Goal: Information Seeking & Learning: Check status

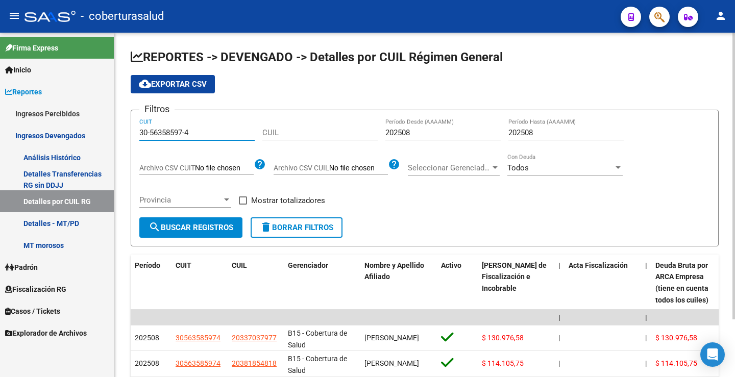
drag, startPoint x: 203, startPoint y: 133, endPoint x: 124, endPoint y: 138, distance: 79.4
click at [125, 138] on div "REPORTES -> DEVENGADO -> Detalles por CUIL Régimen General cloud_download Expor…" at bounding box center [424, 236] width 621 height 406
paste input "20-25980361-7"
click at [221, 227] on span "search Buscar Registros" at bounding box center [191, 227] width 85 height 9
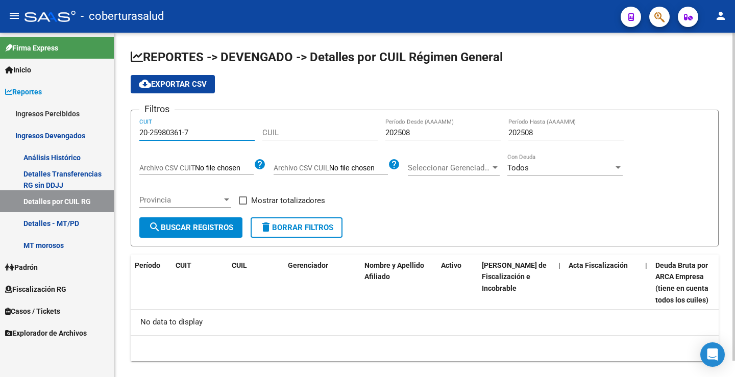
click at [198, 130] on input "20-25980361-7" at bounding box center [196, 132] width 115 height 9
drag, startPoint x: 188, startPoint y: 134, endPoint x: 113, endPoint y: 134, distance: 75.1
click at [115, 134] on div "REPORTES -> DEVENGADO -> Detalles por CUIL Régimen General cloud_download Expor…" at bounding box center [424, 214] width 621 height 362
paste input
type input "20-25980361-7"
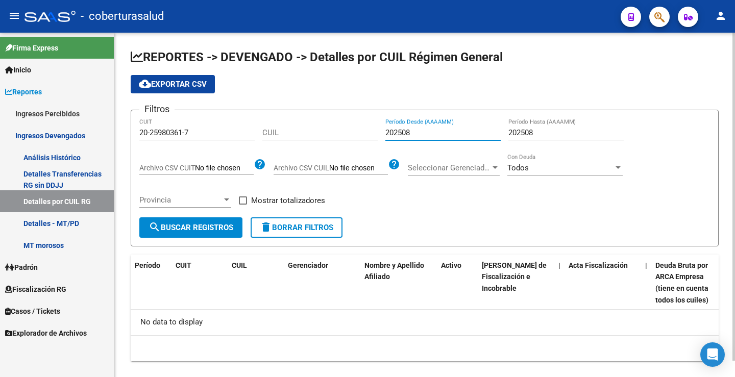
drag, startPoint x: 387, startPoint y: 132, endPoint x: 581, endPoint y: 141, distance: 194.3
click at [581, 141] on div "Filtros 20-25980361-7 CUIT CUIL 202508 Período Desde (AAAAMM) 202508 Período Ha…" at bounding box center [424, 167] width 571 height 99
drag, startPoint x: 511, startPoint y: 131, endPoint x: 563, endPoint y: 135, distance: 52.7
click at [563, 135] on input "202508" at bounding box center [566, 132] width 115 height 9
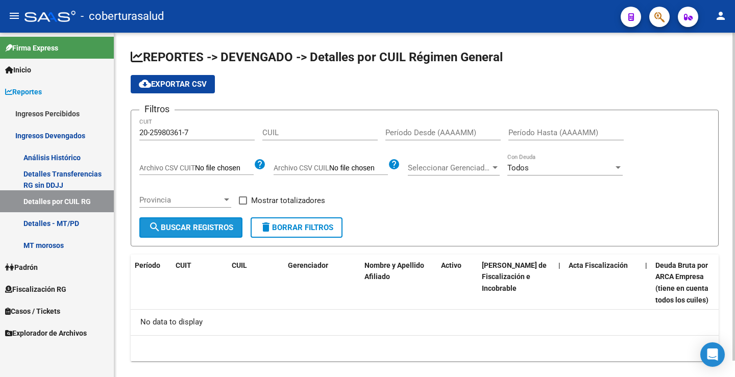
click at [203, 230] on span "search Buscar Registros" at bounding box center [191, 227] width 85 height 9
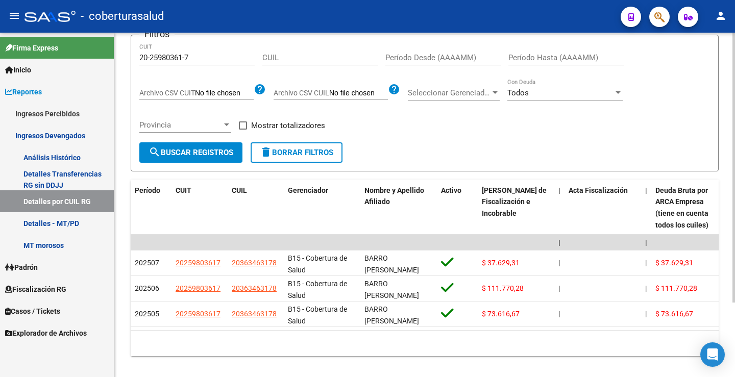
scroll to position [95, 0]
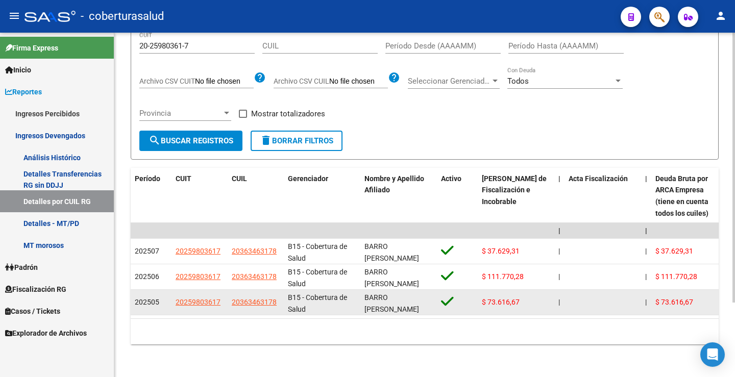
click at [527, 290] on datatable-body-cell "$ 73.616,67" at bounding box center [516, 302] width 77 height 25
